Goal: Task Accomplishment & Management: Manage account settings

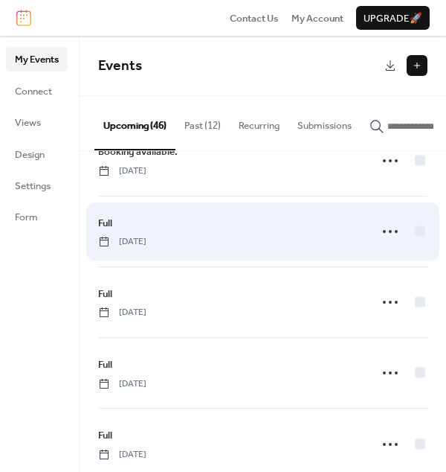
scroll to position [467, 0]
click at [106, 228] on span "Full" at bounding box center [105, 221] width 14 height 15
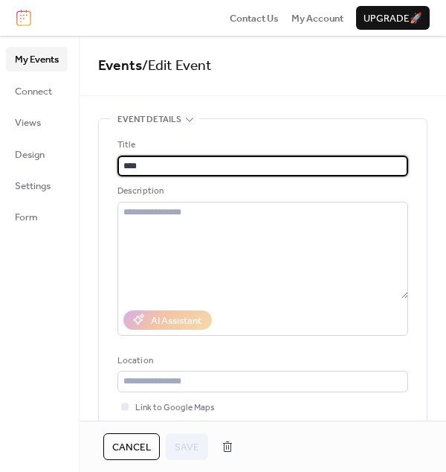
drag, startPoint x: 150, startPoint y: 165, endPoint x: 92, endPoint y: 164, distance: 58.0
click at [124, 443] on span "Cancel" at bounding box center [131, 447] width 39 height 15
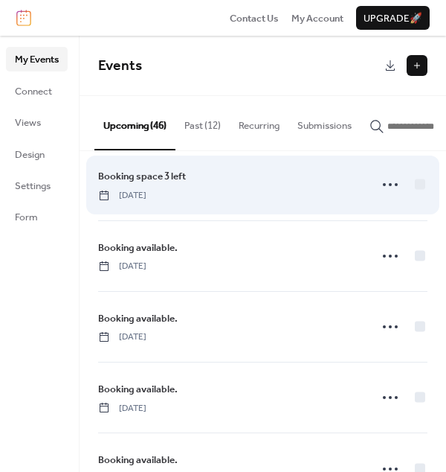
scroll to position [158, 0]
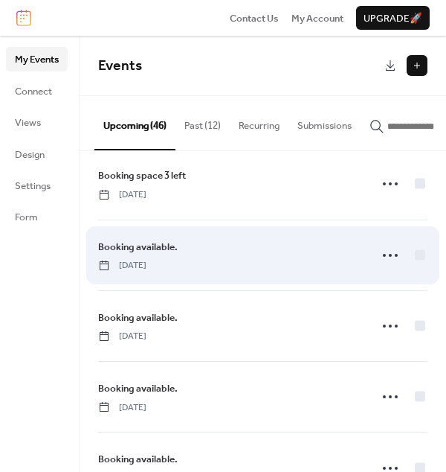
click at [149, 251] on span "Booking available." at bounding box center [138, 247] width 80 height 15
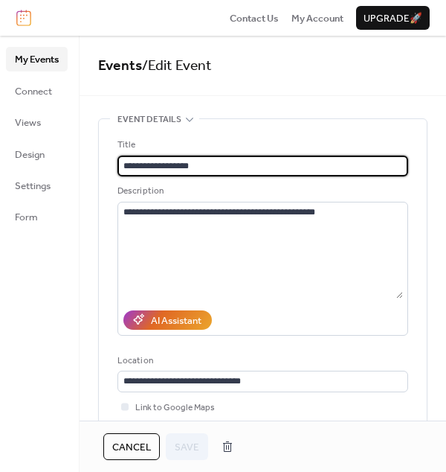
drag, startPoint x: 201, startPoint y: 166, endPoint x: 109, endPoint y: 164, distance: 92.3
click at [109, 164] on div "**********" at bounding box center [263, 300] width 328 height 363
click at [147, 446] on span "Cancel" at bounding box center [131, 447] width 39 height 15
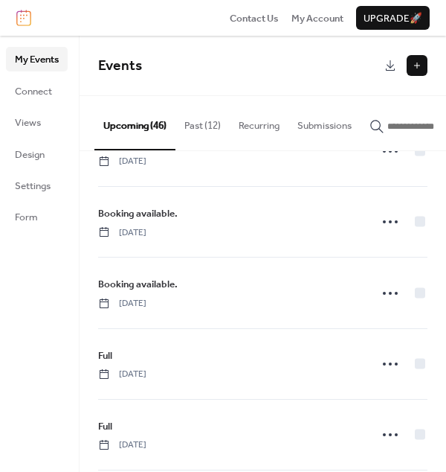
scroll to position [341, 0]
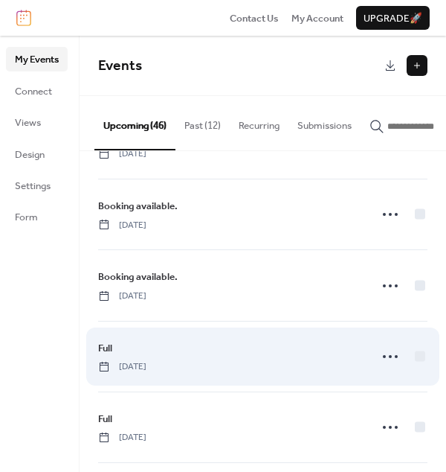
click at [107, 356] on span "Full" at bounding box center [105, 348] width 14 height 15
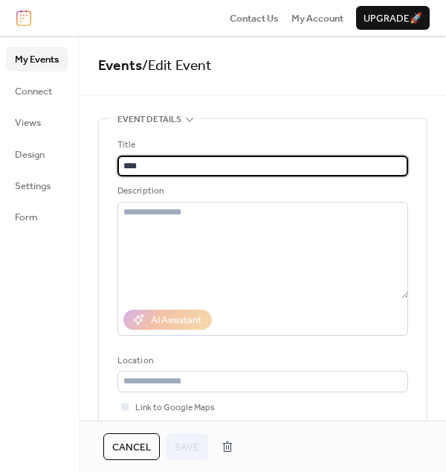
drag, startPoint x: 148, startPoint y: 168, endPoint x: 112, endPoint y: 166, distance: 36.5
click at [112, 166] on div "Title **** Description AI Assistant Location Link to Google Maps Event color" at bounding box center [263, 300] width 328 height 362
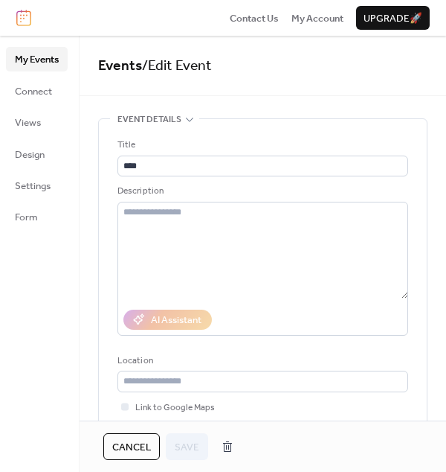
click at [146, 450] on span "Cancel" at bounding box center [131, 447] width 39 height 15
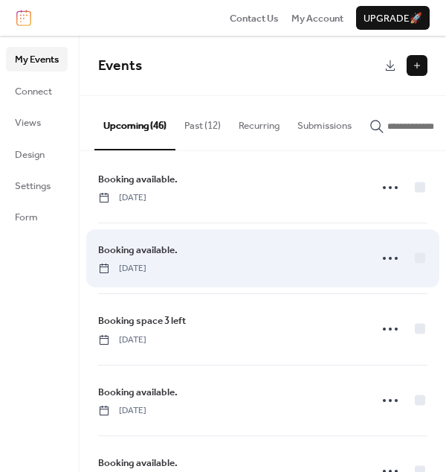
scroll to position [28, 0]
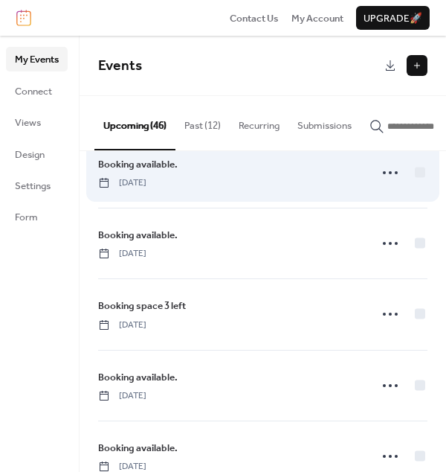
click at [136, 171] on span "Booking available." at bounding box center [138, 164] width 80 height 15
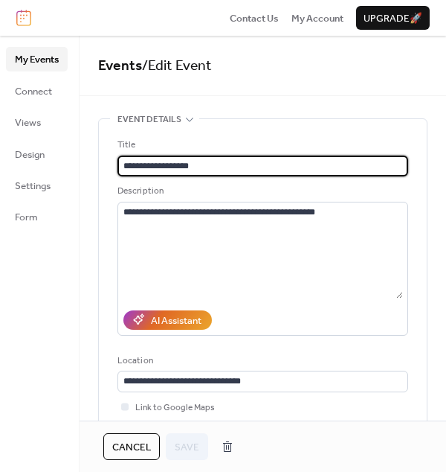
drag, startPoint x: 205, startPoint y: 164, endPoint x: 98, endPoint y: 161, distance: 106.4
click at [98, 161] on div "**********" at bounding box center [263, 300] width 330 height 365
type input "****"
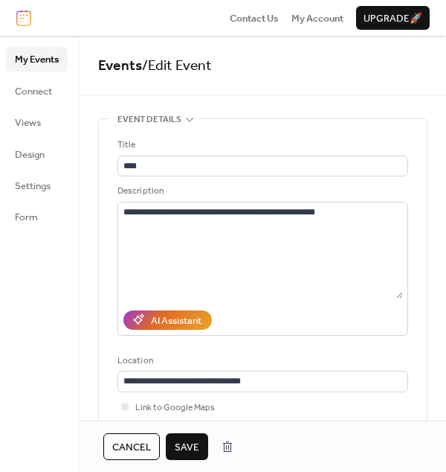
click at [182, 443] on span "Save" at bounding box center [187, 447] width 25 height 15
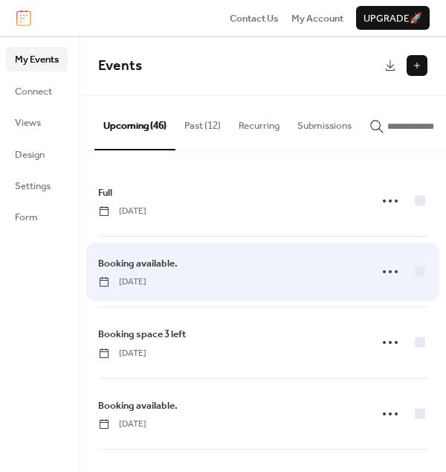
click at [135, 268] on span "Booking available." at bounding box center [138, 263] width 80 height 15
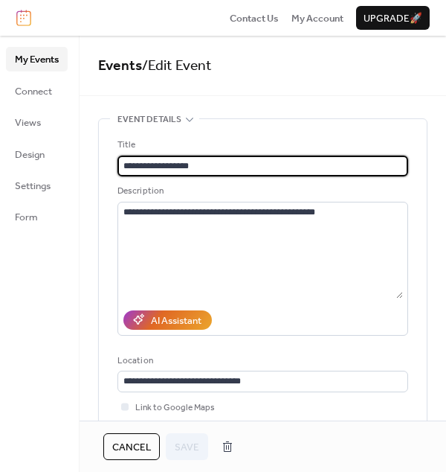
drag, startPoint x: 198, startPoint y: 167, endPoint x: 83, endPoint y: 158, distance: 114.9
type input "****"
click at [187, 440] on span "Save" at bounding box center [187, 447] width 25 height 15
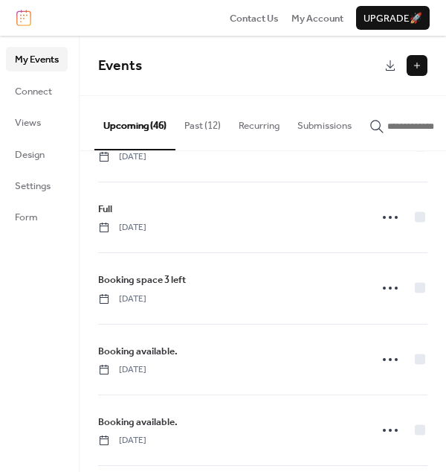
scroll to position [59, 0]
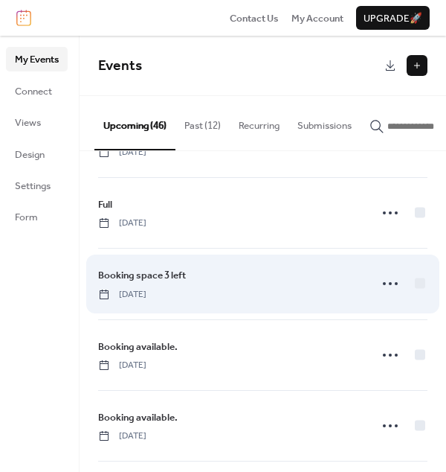
click at [157, 279] on span "Booking space 3 left" at bounding box center [142, 275] width 88 height 15
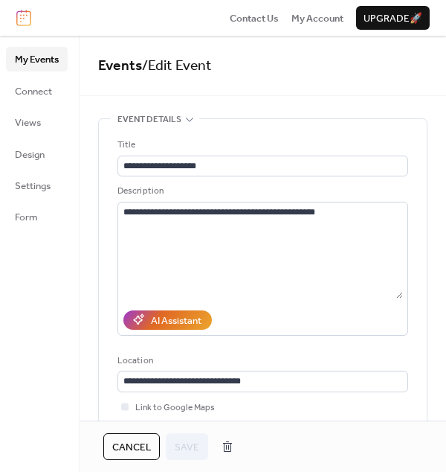
click at [136, 449] on span "Cancel" at bounding box center [131, 447] width 39 height 15
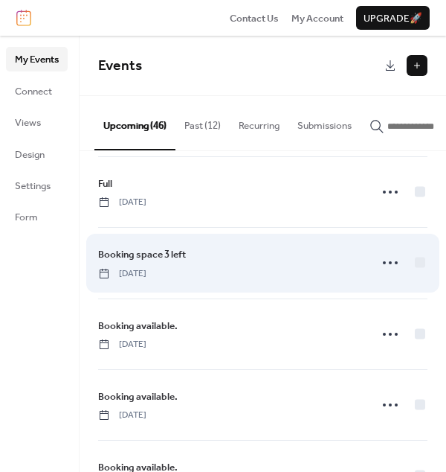
scroll to position [83, 0]
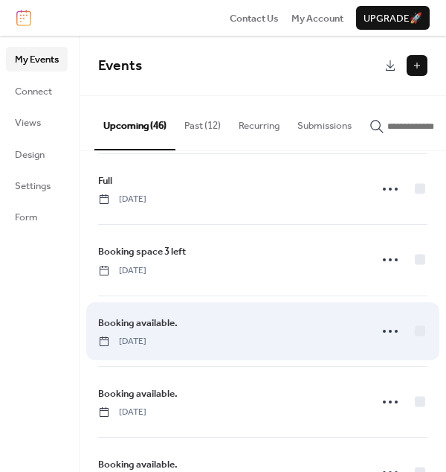
click at [135, 327] on span "Booking available." at bounding box center [138, 322] width 80 height 15
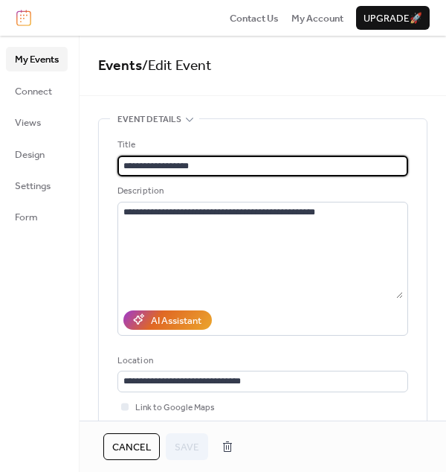
drag, startPoint x: 200, startPoint y: 162, endPoint x: 98, endPoint y: 161, distance: 101.9
type input "****"
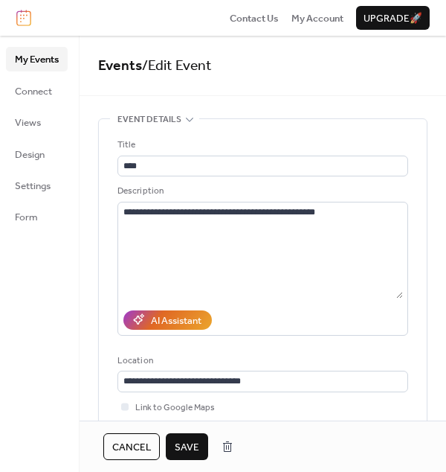
click at [192, 450] on span "Save" at bounding box center [187, 447] width 25 height 15
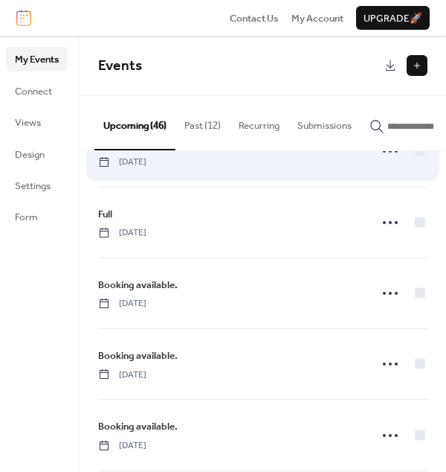
scroll to position [193, 0]
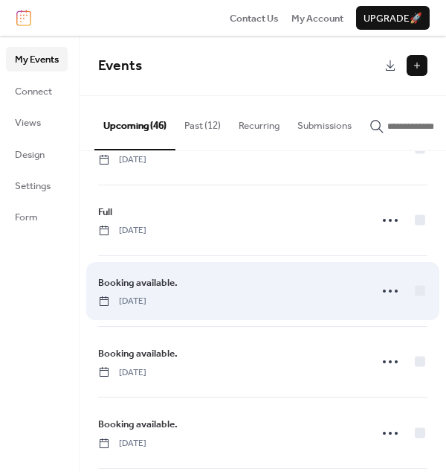
click at [151, 289] on span "Booking available." at bounding box center [138, 282] width 80 height 15
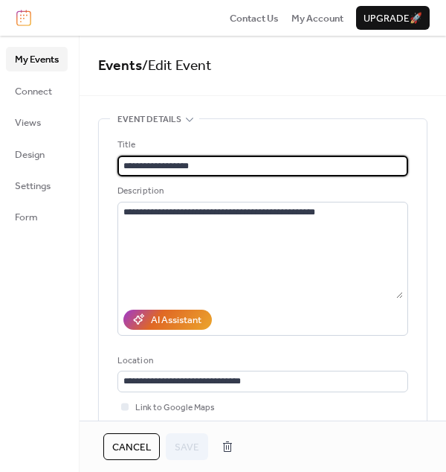
drag, startPoint x: 207, startPoint y: 167, endPoint x: 85, endPoint y: 166, distance: 122.0
type input "****"
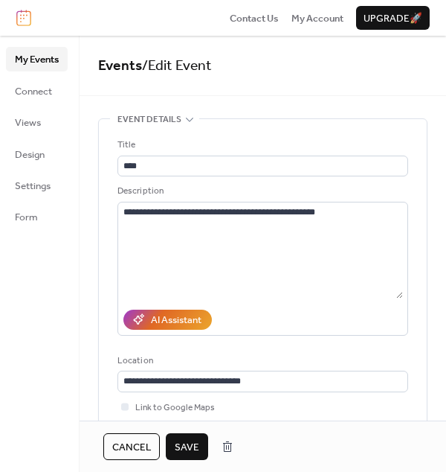
click at [188, 448] on span "Save" at bounding box center [187, 447] width 25 height 15
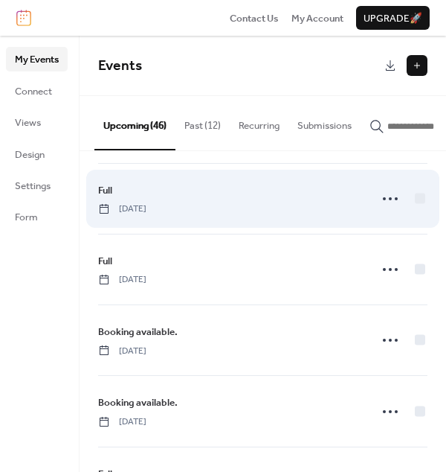
scroll to position [212, 0]
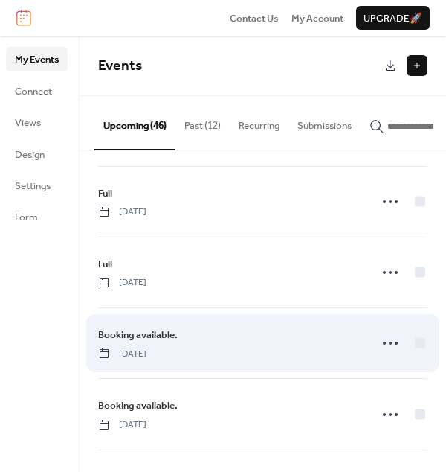
click at [149, 342] on span "Booking available." at bounding box center [138, 334] width 80 height 15
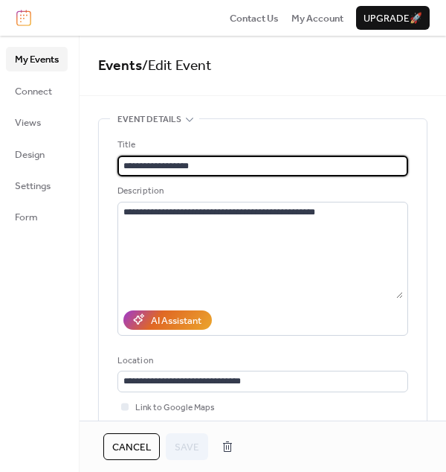
drag, startPoint x: 201, startPoint y: 165, endPoint x: 75, endPoint y: 159, distance: 125.9
click at [75, 159] on div "**********" at bounding box center [223, 254] width 446 height 436
type input "****"
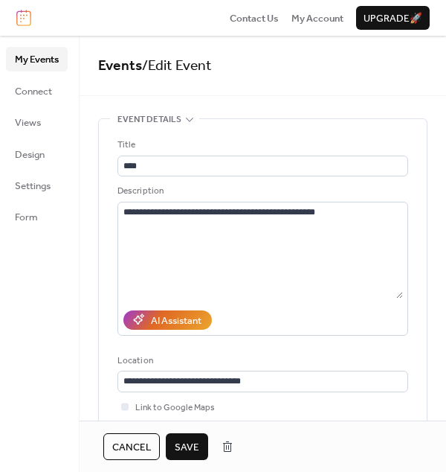
click at [197, 456] on button "Save" at bounding box center [187, 446] width 42 height 27
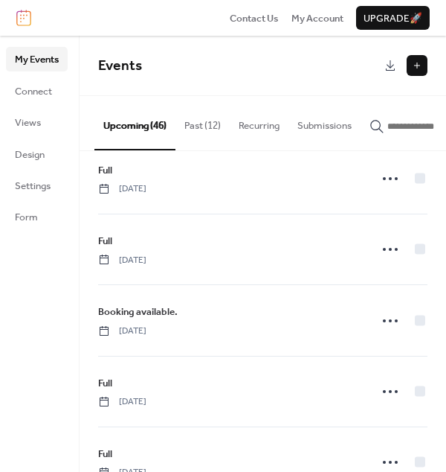
scroll to position [309, 0]
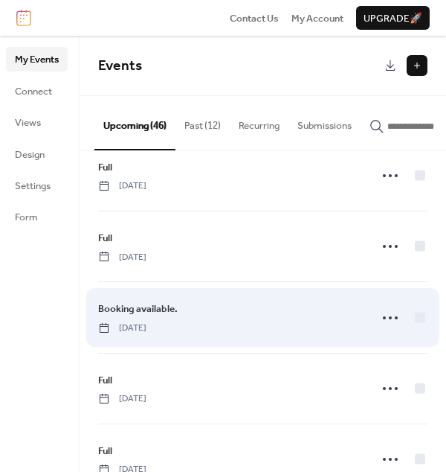
click at [141, 315] on span "Booking available." at bounding box center [138, 308] width 80 height 15
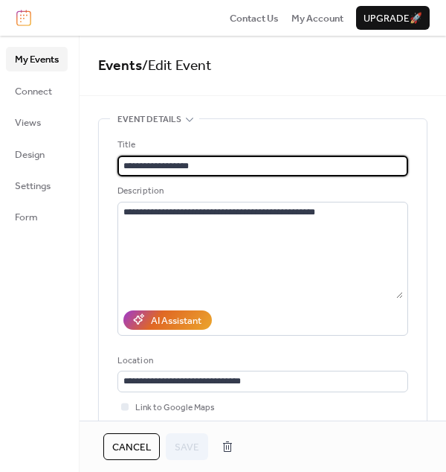
drag, startPoint x: 206, startPoint y: 164, endPoint x: 68, endPoint y: 161, distance: 137.7
click at [68, 161] on div "**********" at bounding box center [223, 254] width 446 height 436
type input "****"
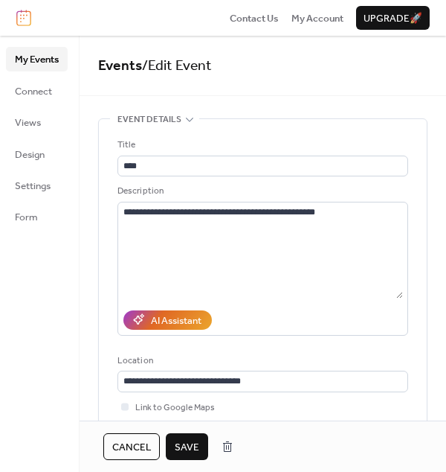
click at [193, 444] on span "Save" at bounding box center [187, 447] width 25 height 15
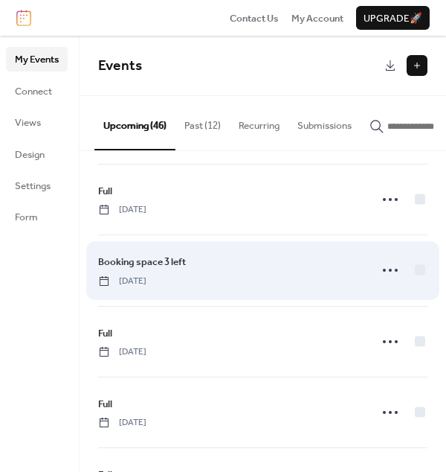
scroll to position [80, 0]
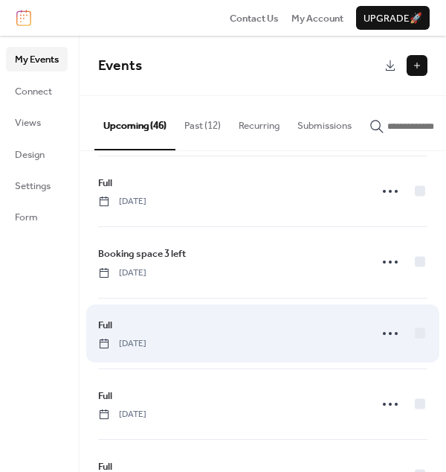
click at [103, 333] on span "Full" at bounding box center [105, 325] width 14 height 15
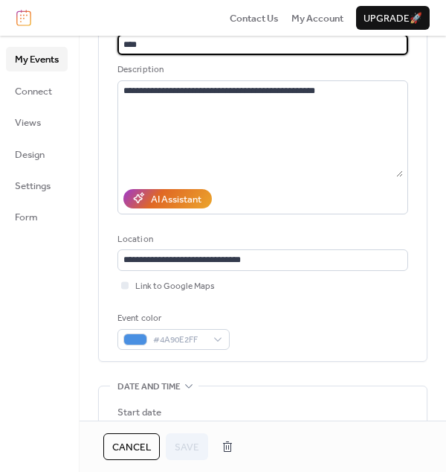
scroll to position [120, 0]
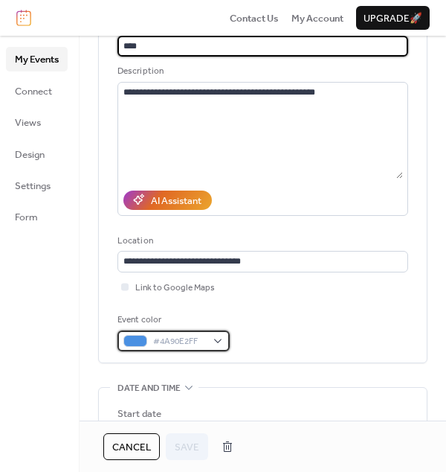
click at [162, 344] on span "#4A90E2FF" at bounding box center [179, 341] width 53 height 15
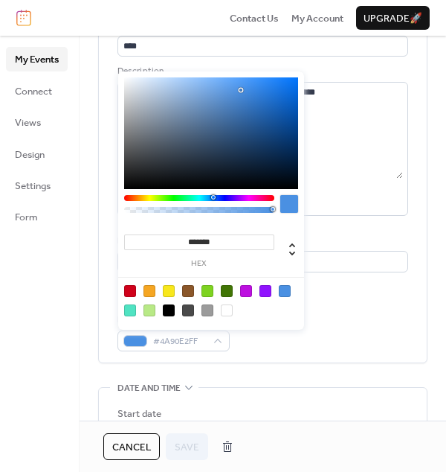
click at [170, 313] on div at bounding box center [169, 310] width 12 height 12
type input "*******"
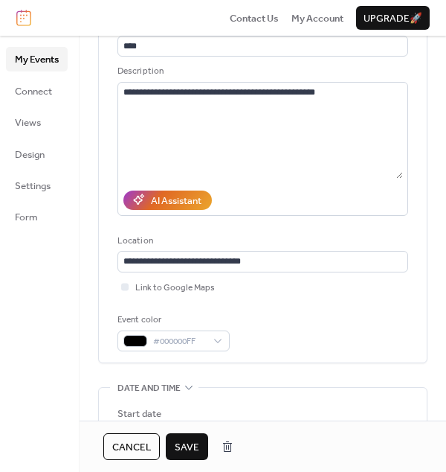
click at [176, 447] on span "Save" at bounding box center [187, 447] width 25 height 15
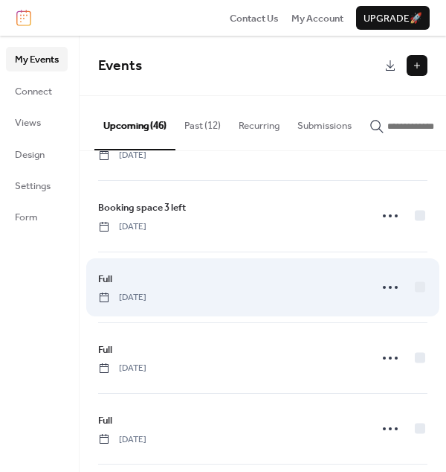
scroll to position [130, 0]
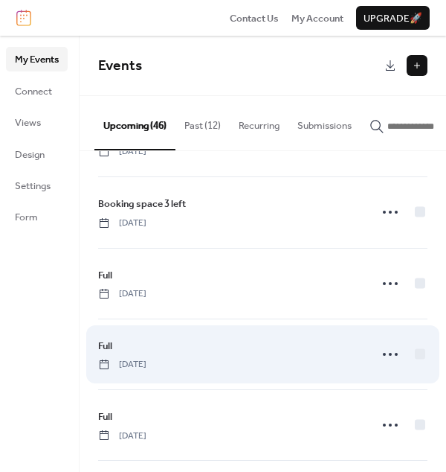
click at [147, 371] on span "[DATE]" at bounding box center [122, 364] width 48 height 13
click at [102, 350] on span "Full" at bounding box center [105, 346] width 14 height 15
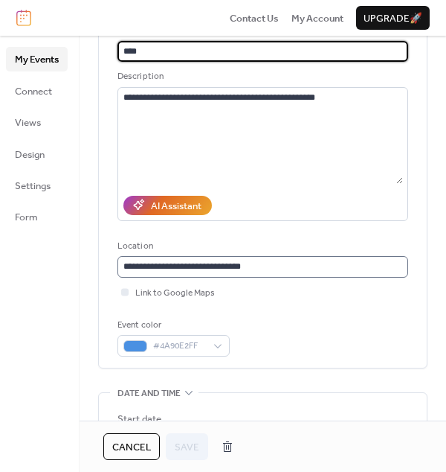
scroll to position [105, 0]
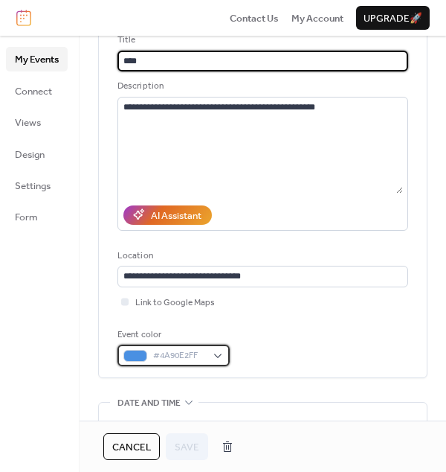
click at [166, 361] on span "#4A90E2FF" at bounding box center [179, 355] width 53 height 15
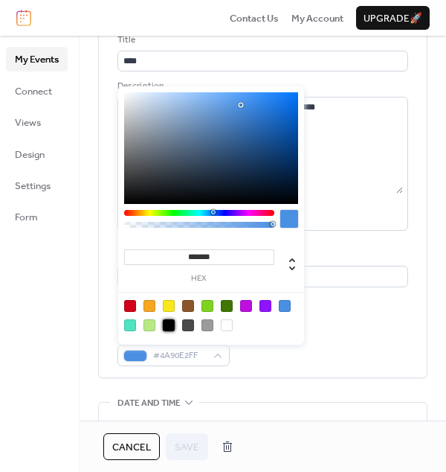
click at [173, 327] on div at bounding box center [169, 325] width 12 height 12
type input "*******"
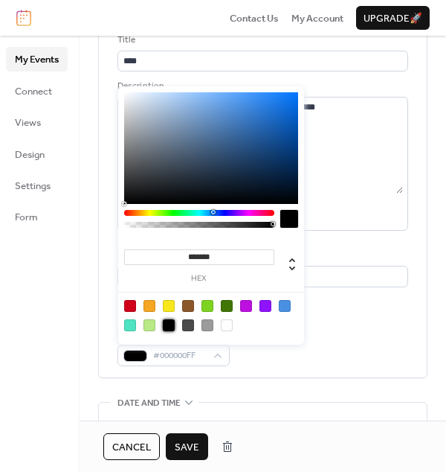
click at [191, 445] on span "Save" at bounding box center [187, 447] width 25 height 15
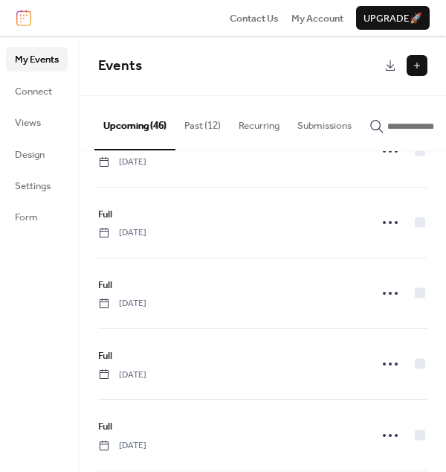
scroll to position [192, 0]
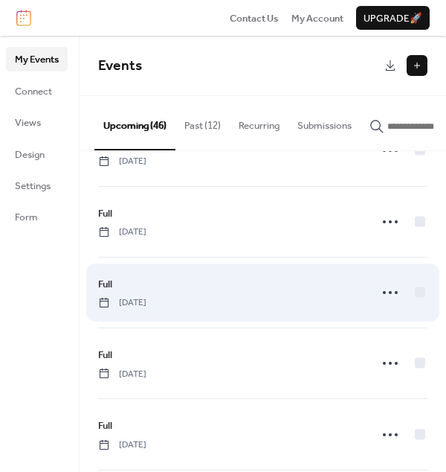
click at [106, 292] on span "Full" at bounding box center [105, 284] width 14 height 15
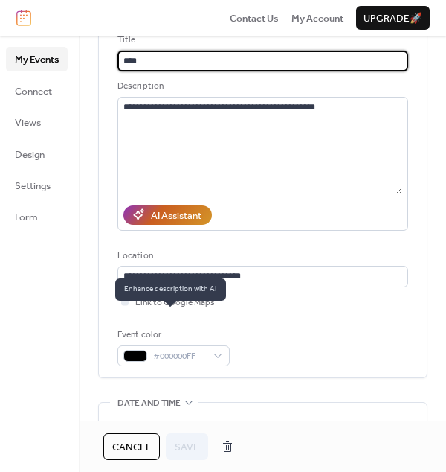
scroll to position [106, 0]
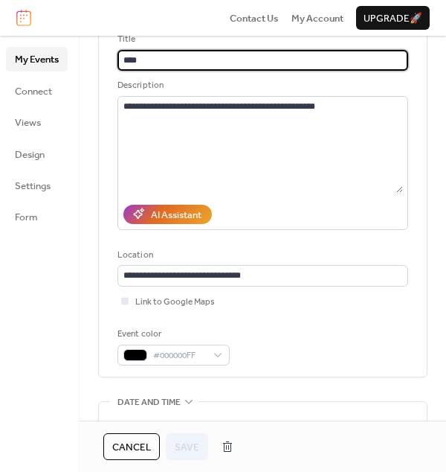
click at [157, 443] on button "Cancel" at bounding box center [131, 446] width 57 height 27
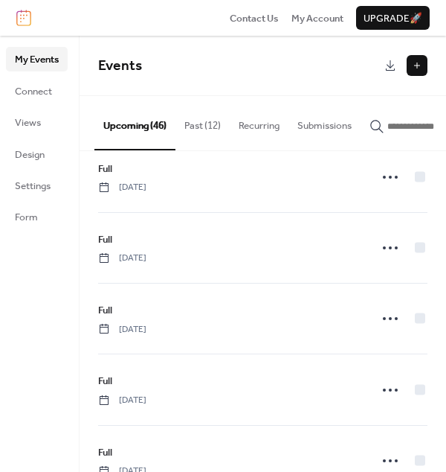
scroll to position [238, 0]
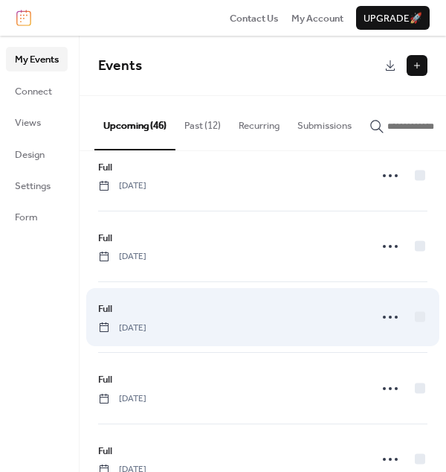
click at [108, 315] on span "Full" at bounding box center [105, 308] width 14 height 15
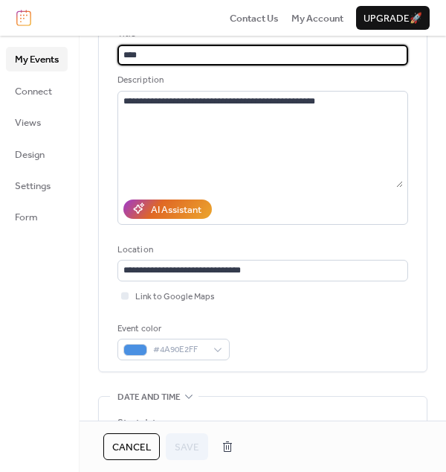
scroll to position [113, 0]
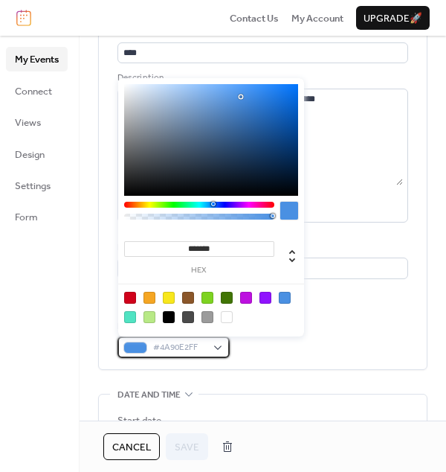
click at [153, 345] on div "#4A90E2FF" at bounding box center [174, 346] width 112 height 21
click at [170, 319] on div at bounding box center [169, 317] width 12 height 12
type input "*******"
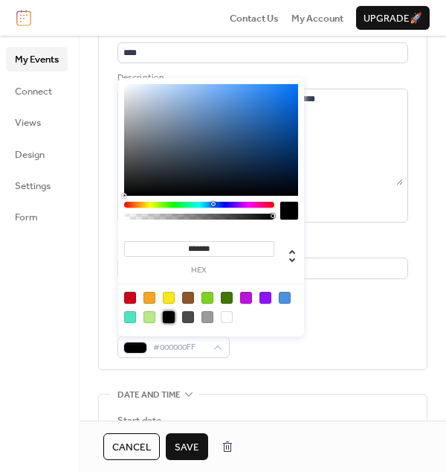
drag, startPoint x: 190, startPoint y: 449, endPoint x: 187, endPoint y: 441, distance: 8.0
click at [190, 449] on span "Save" at bounding box center [187, 447] width 25 height 15
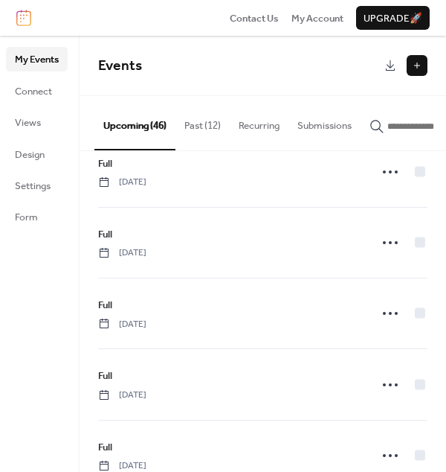
scroll to position [248, 0]
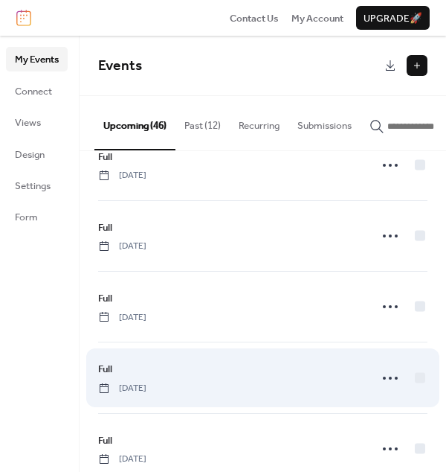
click at [106, 376] on span "Full" at bounding box center [105, 369] width 14 height 15
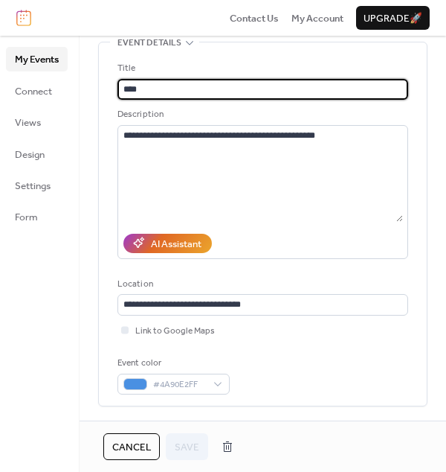
scroll to position [91, 0]
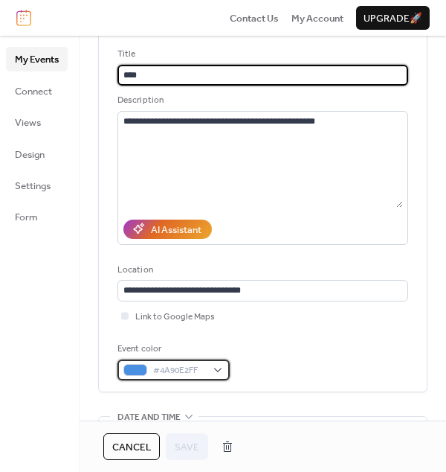
click at [157, 370] on span "#4A90E2FF" at bounding box center [179, 370] width 53 height 15
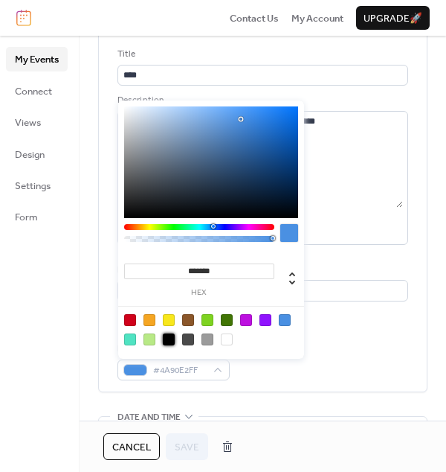
click at [163, 339] on div at bounding box center [169, 339] width 12 height 12
type input "*******"
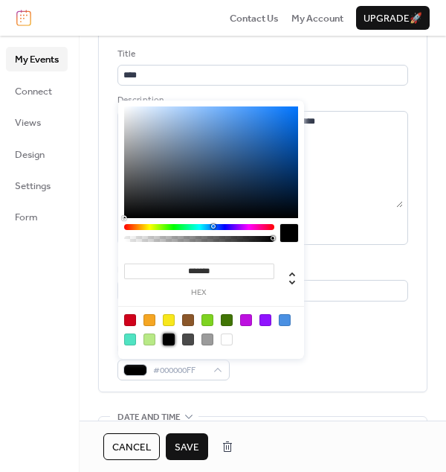
drag, startPoint x: 187, startPoint y: 449, endPoint x: 190, endPoint y: 440, distance: 9.4
click at [187, 449] on span "Save" at bounding box center [187, 447] width 25 height 15
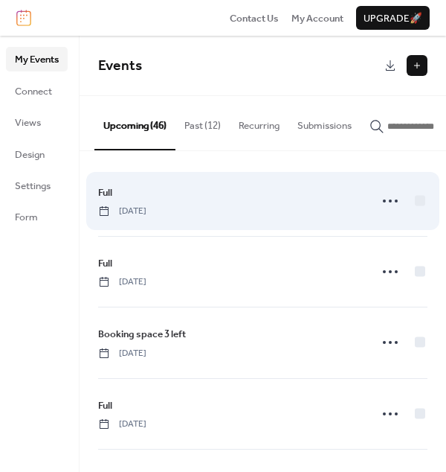
click at [106, 197] on span "Full" at bounding box center [105, 192] width 14 height 15
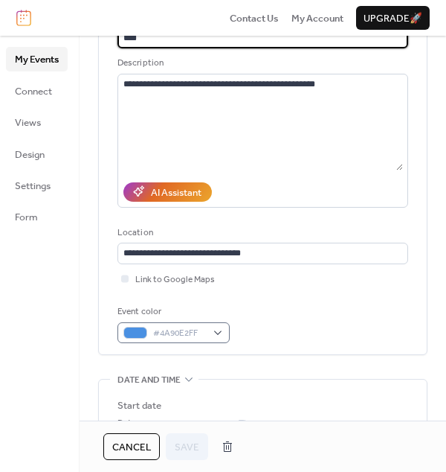
scroll to position [130, 0]
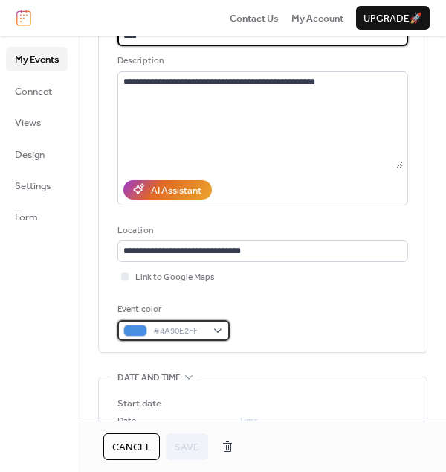
click at [185, 331] on span "#4A90E2FF" at bounding box center [179, 331] width 53 height 15
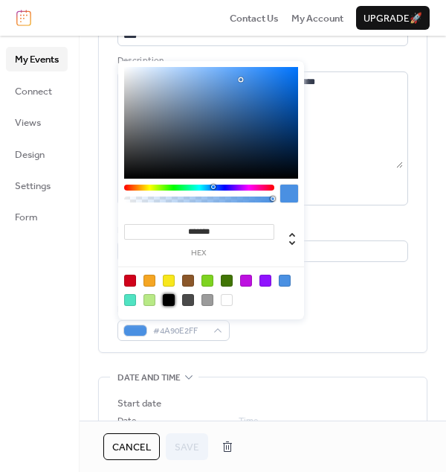
click at [169, 301] on div at bounding box center [169, 300] width 12 height 12
type input "*******"
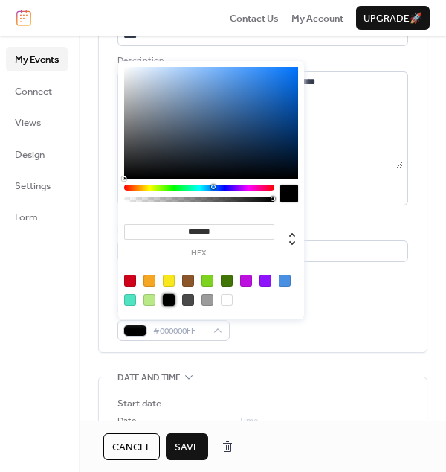
click at [191, 450] on span "Save" at bounding box center [187, 447] width 25 height 15
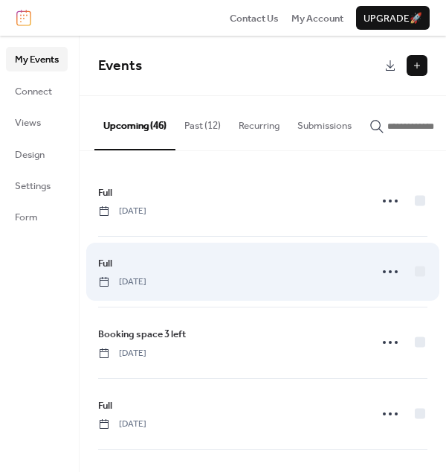
click at [107, 267] on span "Full" at bounding box center [105, 263] width 14 height 15
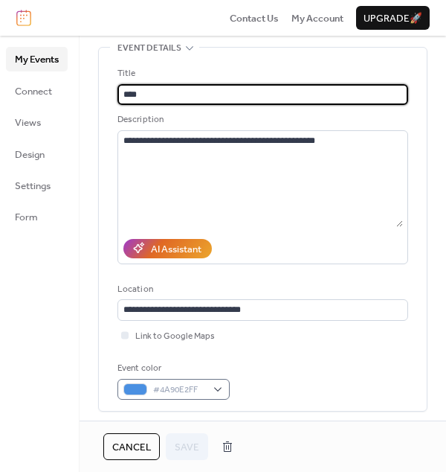
scroll to position [72, 0]
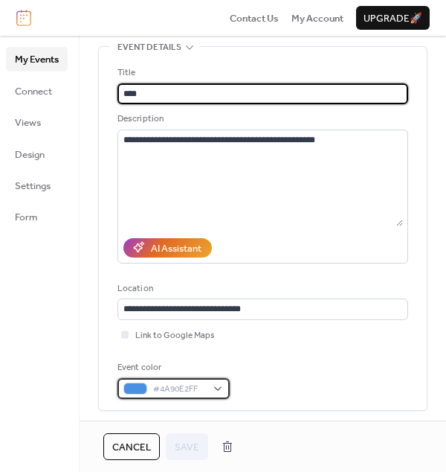
drag, startPoint x: 181, startPoint y: 388, endPoint x: 189, endPoint y: 391, distance: 9.0
click at [181, 388] on span "#4A90E2FF" at bounding box center [179, 389] width 53 height 15
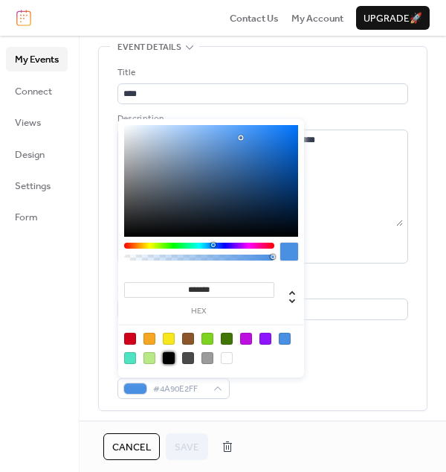
click at [168, 359] on div at bounding box center [169, 358] width 12 height 12
type input "*******"
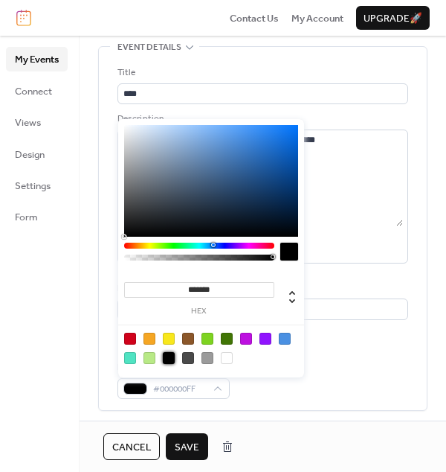
click at [201, 446] on button "Save" at bounding box center [187, 446] width 42 height 27
